Goal: Navigation & Orientation: Find specific page/section

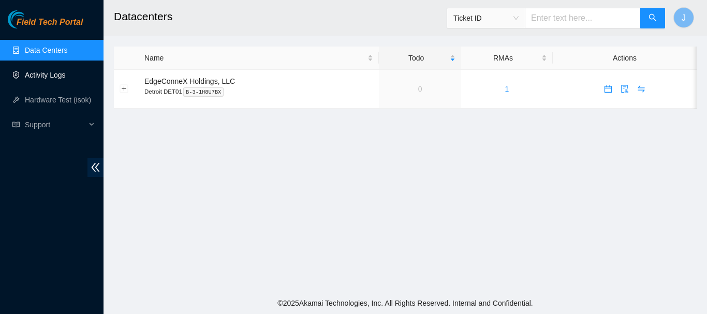
click at [40, 75] on link "Activity Logs" at bounding box center [45, 75] width 41 height 8
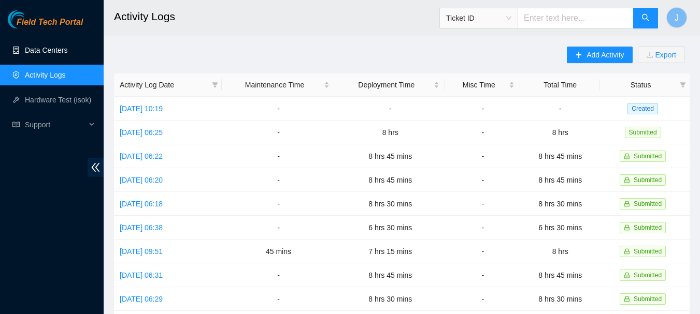
click at [50, 49] on link "Data Centers" at bounding box center [46, 50] width 42 height 8
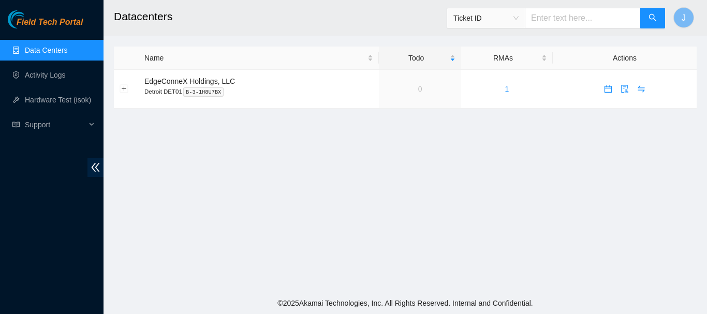
click at [50, 49] on link "Data Centers" at bounding box center [46, 50] width 42 height 8
